Goal: Information Seeking & Learning: Learn about a topic

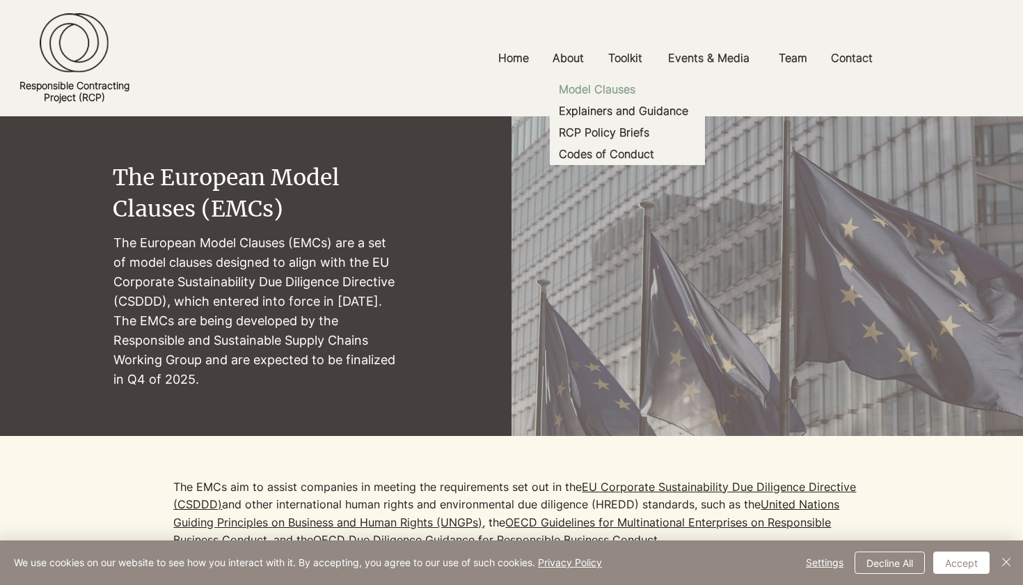
click at [599, 93] on p "Model Clauses" at bounding box center [597, 90] width 88 height 22
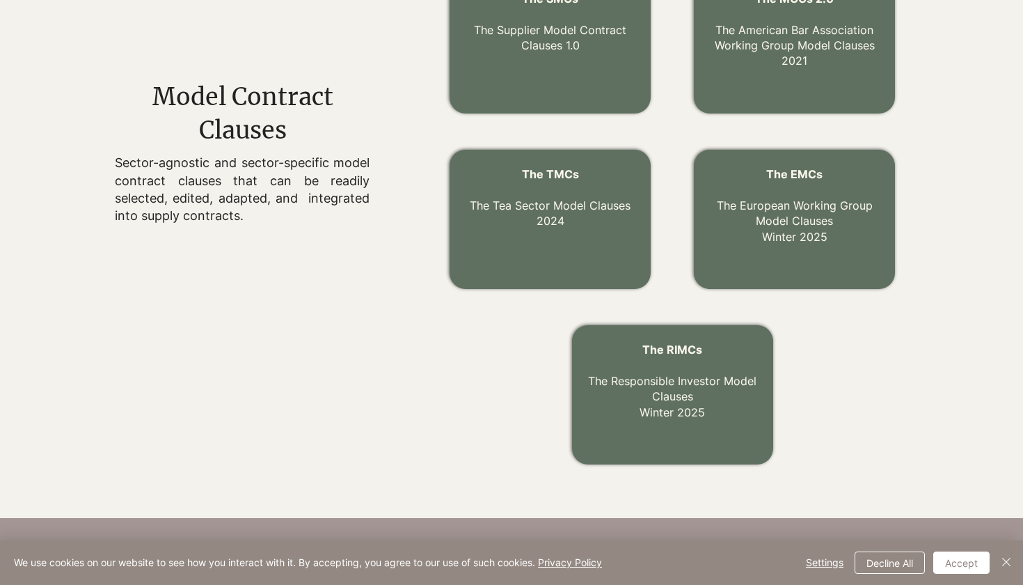
scroll to position [500, 0]
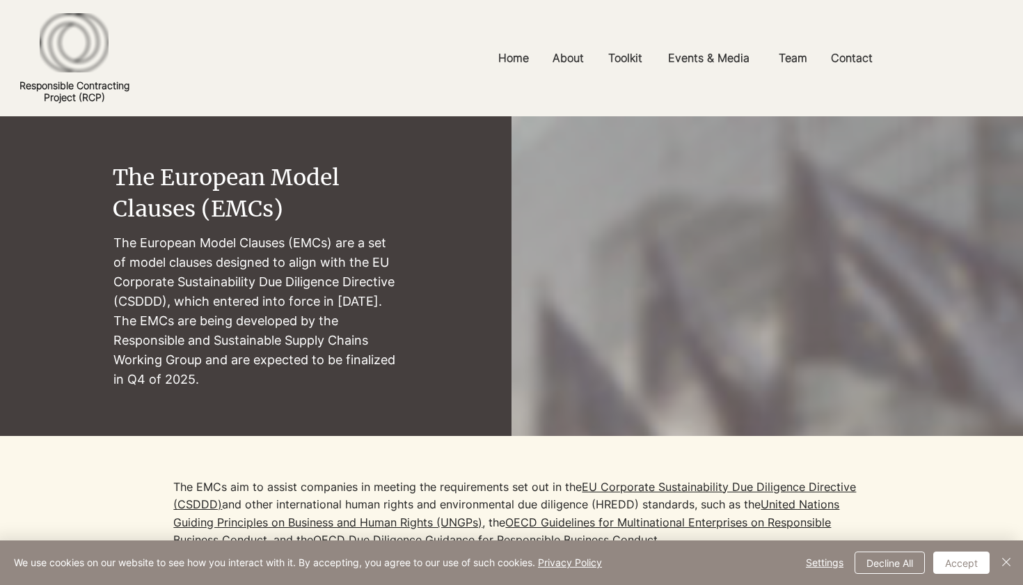
click at [285, 303] on p "The European Model Clauses (EMCs) are a set of model clauses designed to align …" at bounding box center [256, 311] width 287 height 157
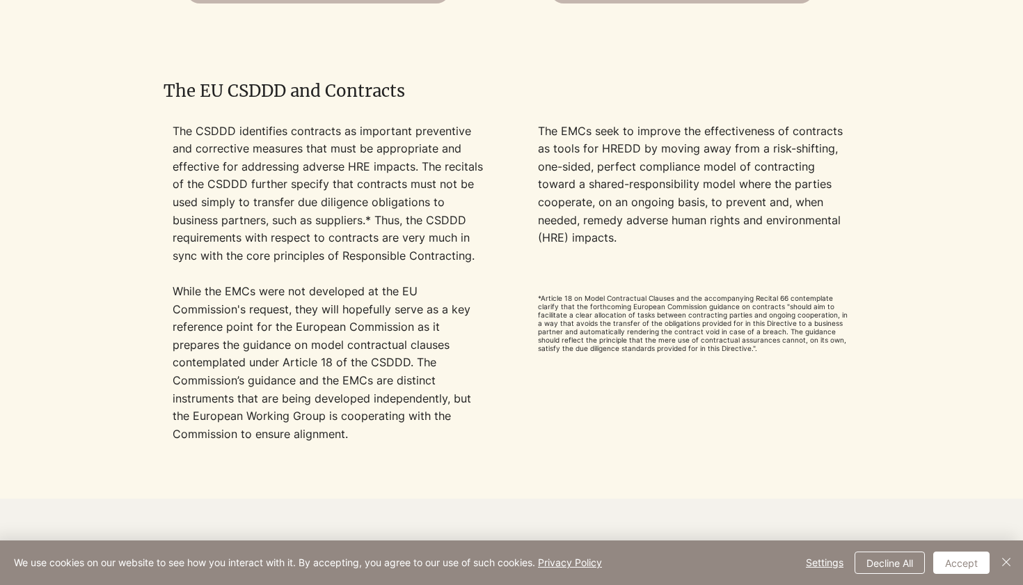
scroll to position [1241, 0]
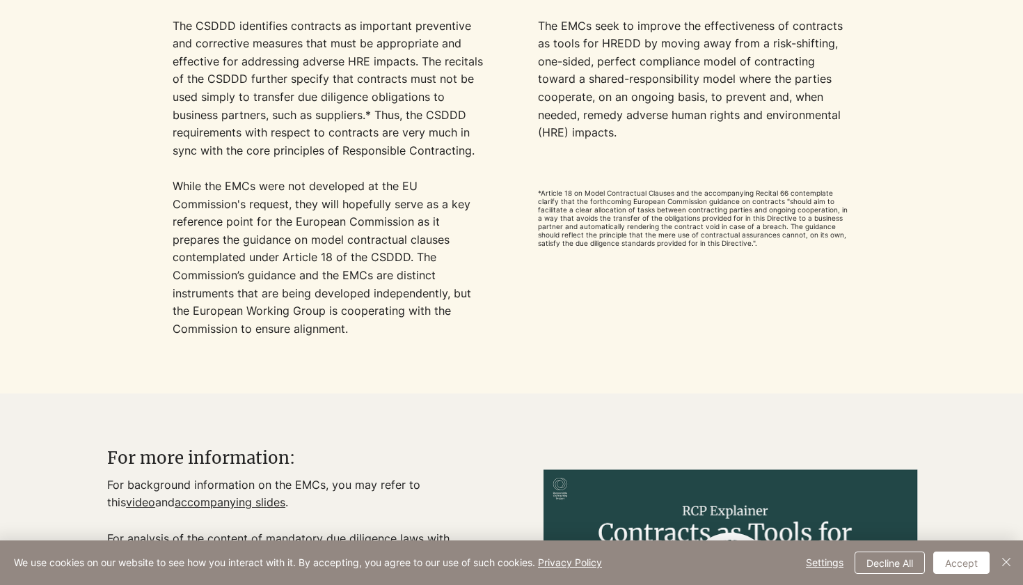
click at [285, 303] on p "While the EMCs were not developed at the EU Commission's request,​ they will ho…" at bounding box center [329, 275] width 313 height 196
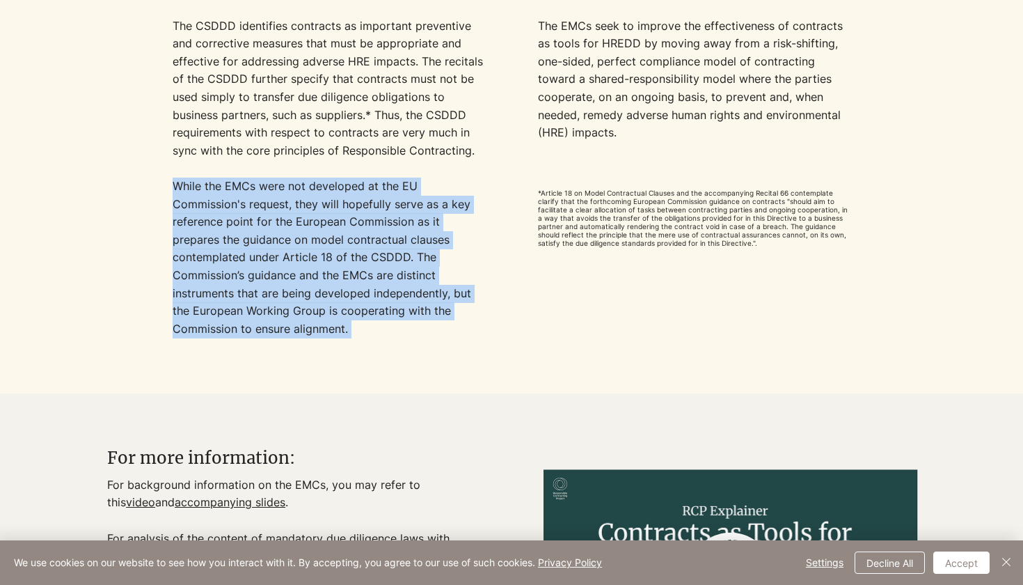
click at [285, 303] on p "While the EMCs were not developed at the EU Commission's request,​ they will ho…" at bounding box center [329, 275] width 313 height 196
drag, startPoint x: 270, startPoint y: 187, endPoint x: 371, endPoint y: 357, distance: 198.1
click at [371, 357] on p "While the EMCs were not developed at the EU Commission's request,​ they will ho…" at bounding box center [329, 275] width 313 height 196
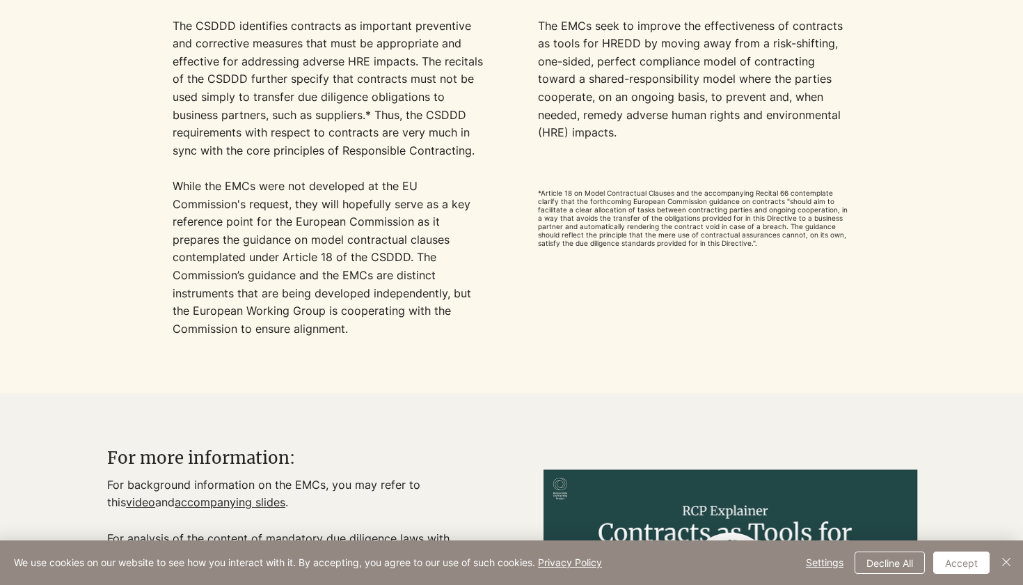
click at [371, 357] on p "While the EMCs were not developed at the EU Commission's request,​ they will ho…" at bounding box center [329, 275] width 313 height 196
click at [371, 355] on p "While the EMCs were not developed at the EU Commission's request,​ they will ho…" at bounding box center [329, 275] width 313 height 196
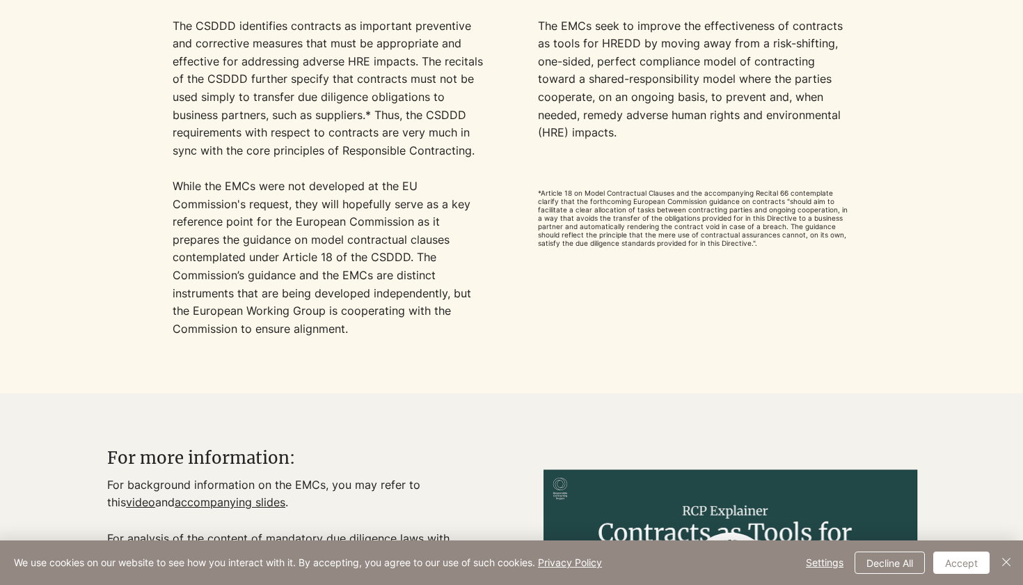
click at [371, 355] on p "While the EMCs were not developed at the EU Commission's request,​ they will ho…" at bounding box center [329, 275] width 313 height 196
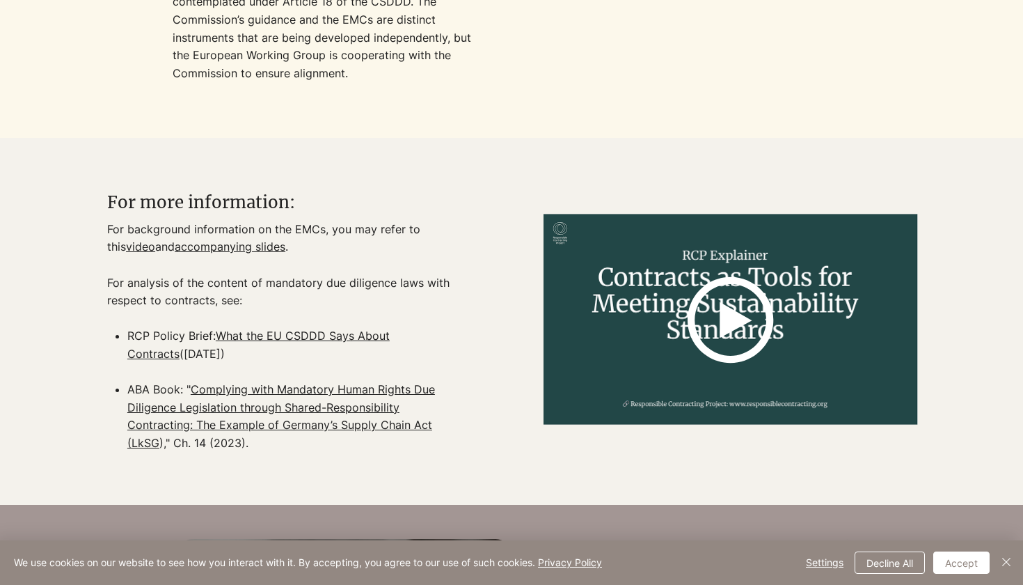
scroll to position [1467, 0]
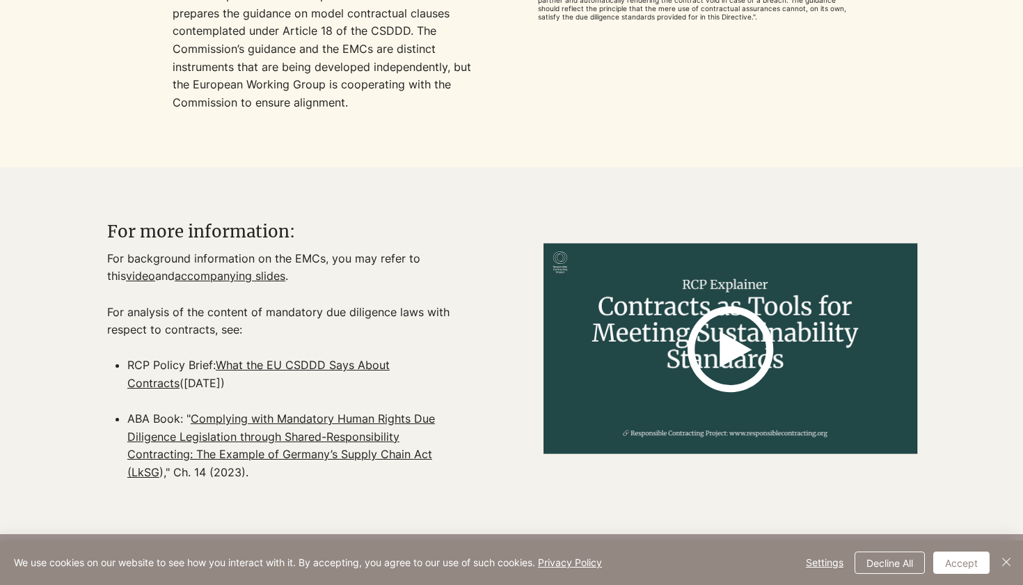
click at [367, 329] on p "For analysis of the content of mandatory due diligence laws with respect to con…" at bounding box center [286, 330] width 358 height 54
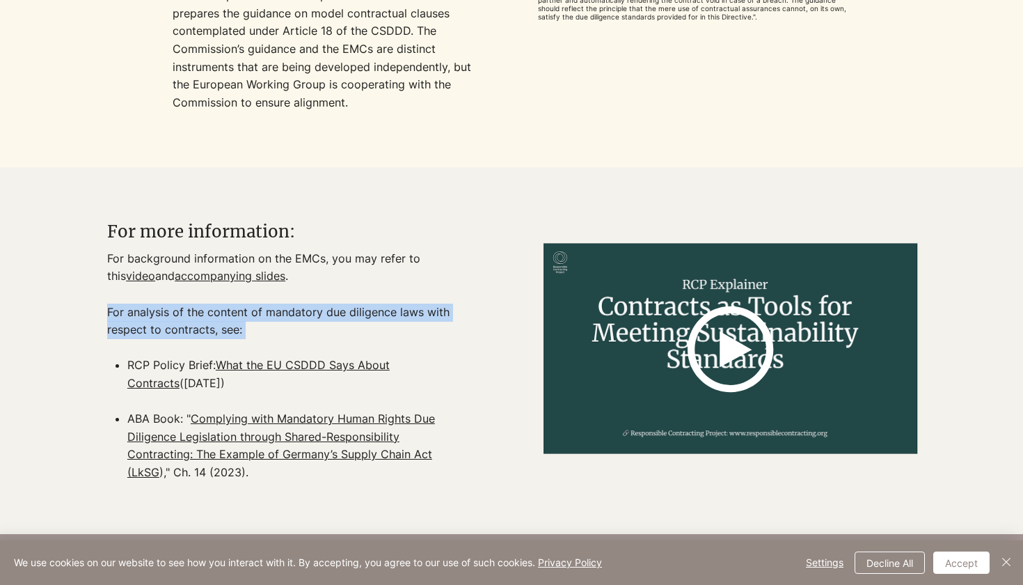
click at [367, 329] on p "For analysis of the content of mandatory due diligence laws with respect to con…" at bounding box center [286, 330] width 358 height 54
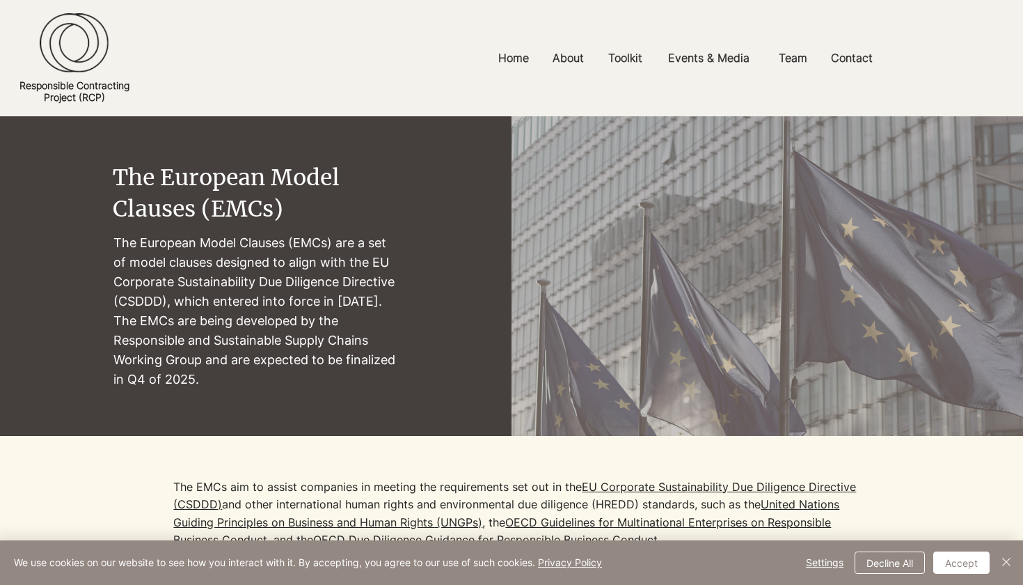
scroll to position [0, 0]
